Goal: Browse casually

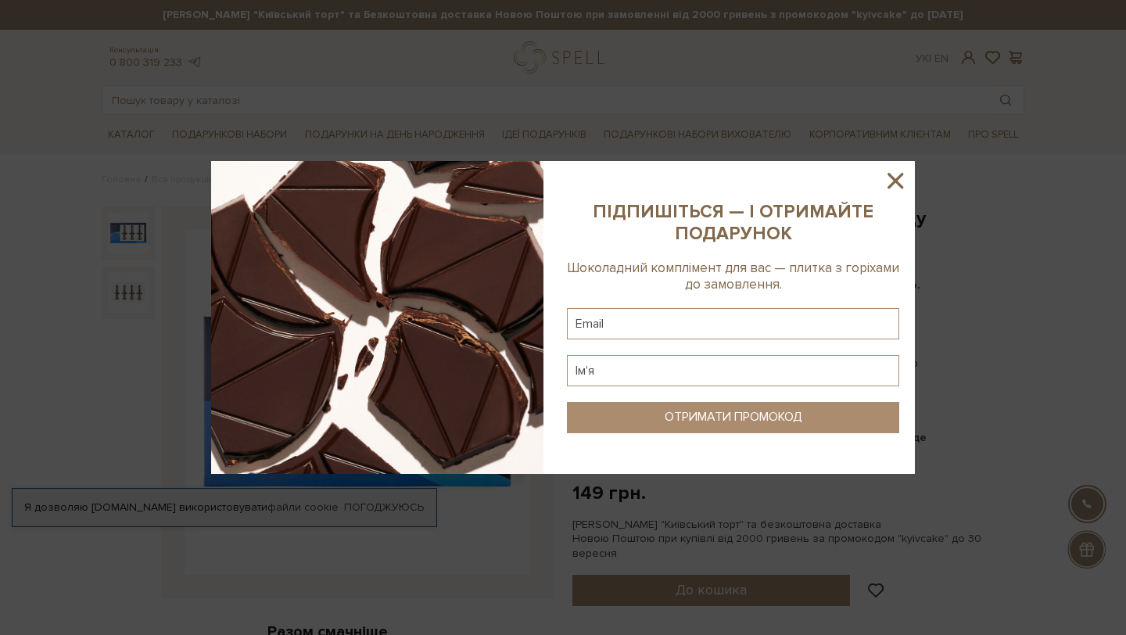
click at [902, 180] on icon at bounding box center [895, 180] width 27 height 27
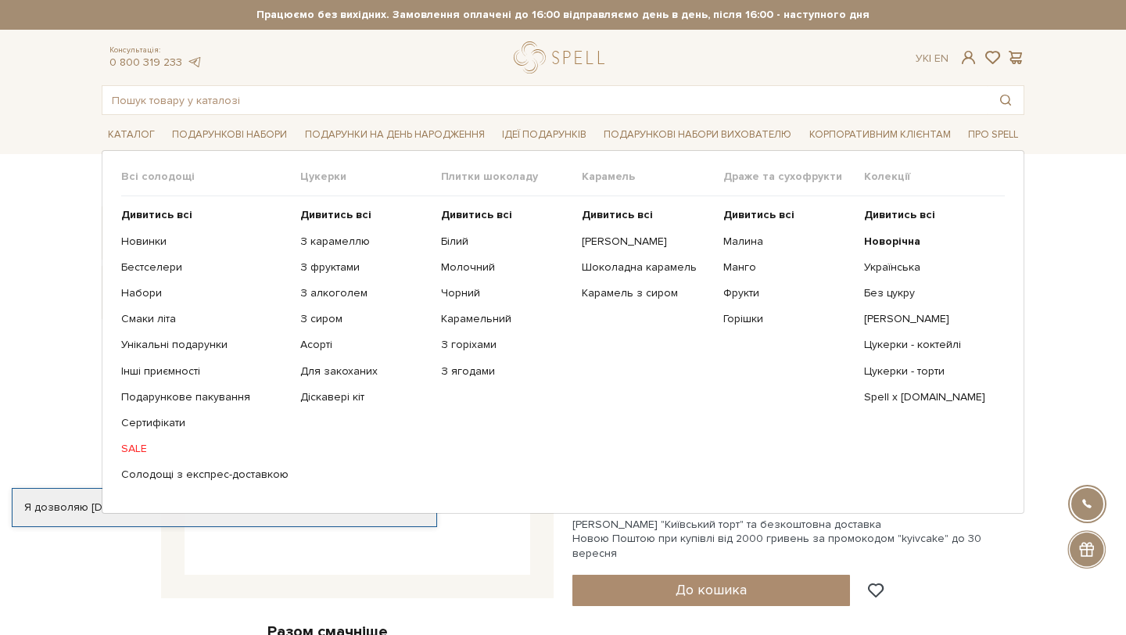
click at [321, 222] on ul "Дивитись всі З карамеллю З фруктами З алкоголем З сиром Асорті" at bounding box center [370, 344] width 141 height 297
click at [320, 218] on b "Дивитись всі" at bounding box center [335, 214] width 71 height 13
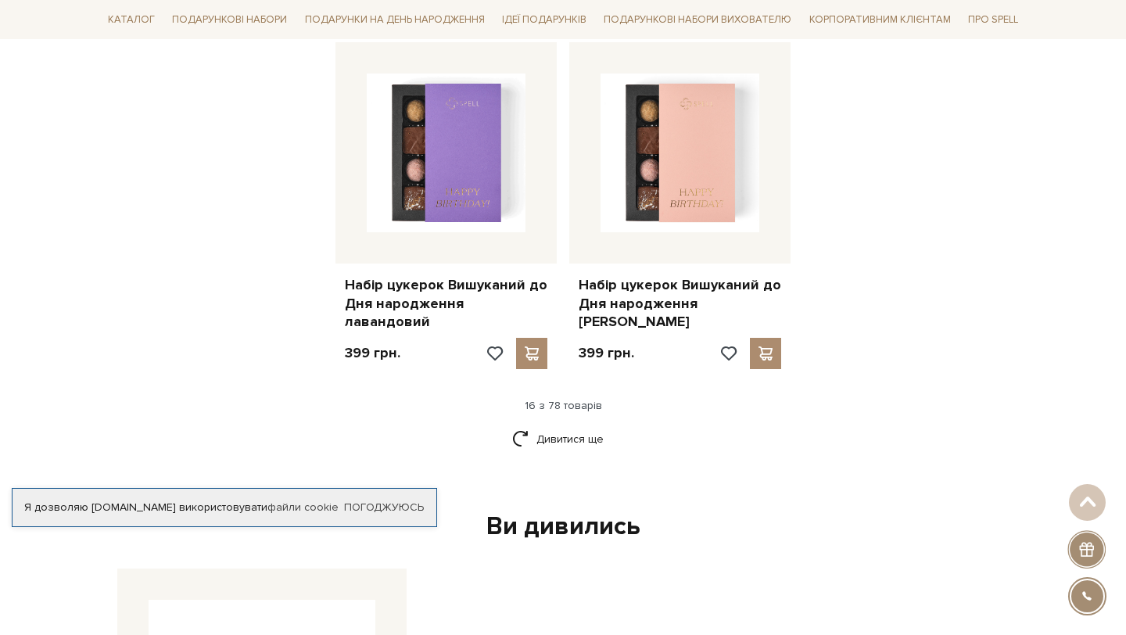
scroll to position [2062, 0]
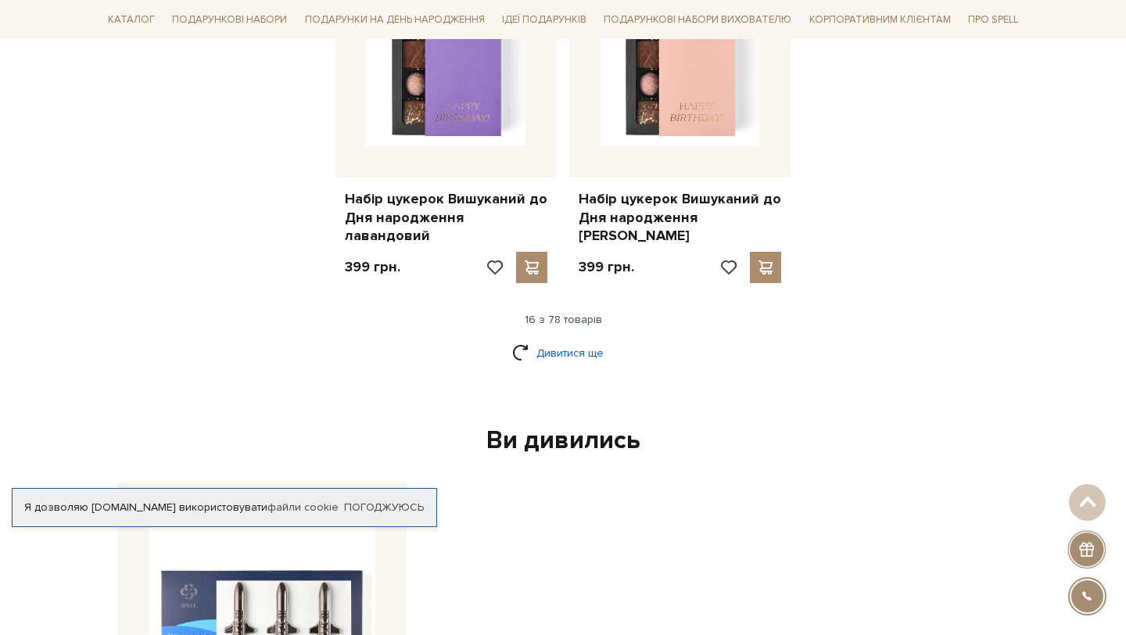
click at [602, 339] on link "Дивитися ще" at bounding box center [563, 352] width 102 height 27
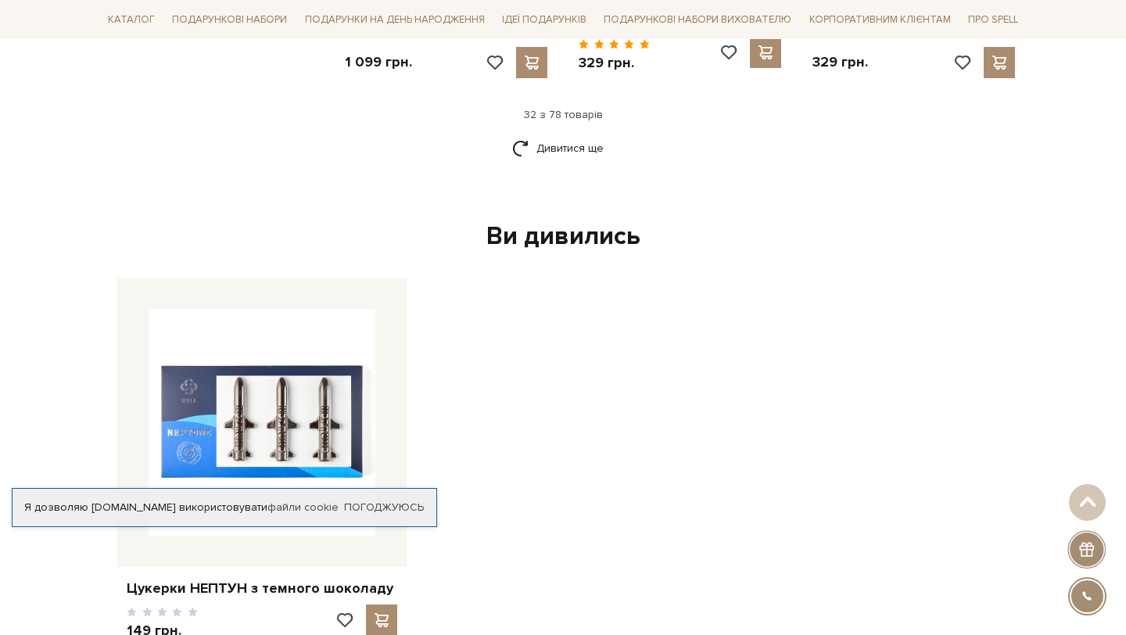
scroll to position [3991, 0]
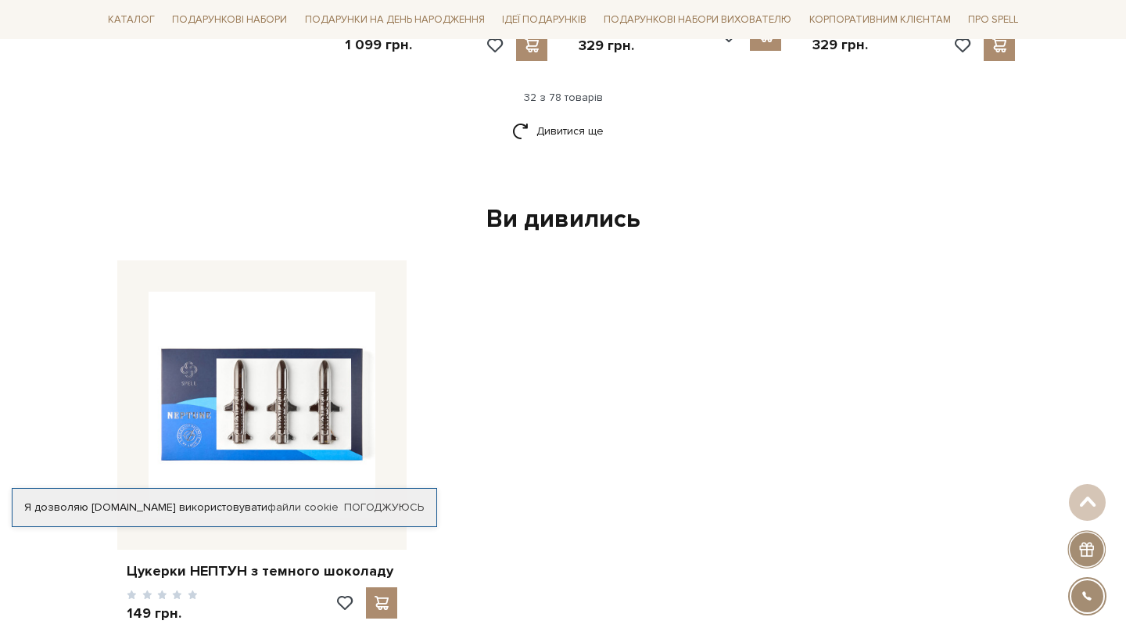
click at [609, 203] on div "Ви дивились" at bounding box center [563, 219] width 904 height 33
